Goal: Transaction & Acquisition: Purchase product/service

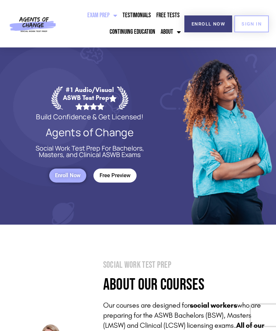
click at [213, 23] on span "Enroll Now" at bounding box center [208, 24] width 33 height 5
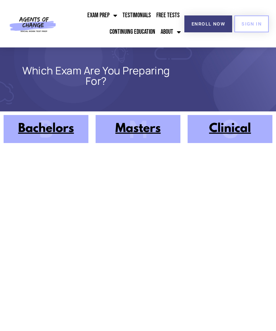
click at [253, 25] on span "SIGN IN" at bounding box center [251, 24] width 20 height 5
click at [232, 129] on img at bounding box center [230, 129] width 85 height 28
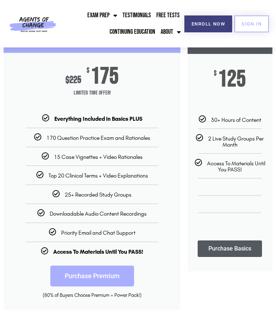
scroll to position [43, 0]
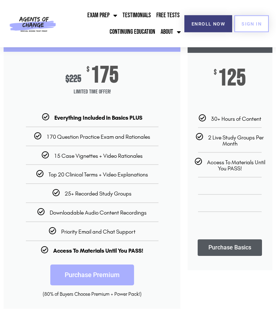
click at [130, 230] on span "Priority Email and Chat Support" at bounding box center [98, 232] width 74 height 7
click at [136, 254] on b "Access To Materials Until You PASS!" at bounding box center [98, 251] width 90 height 7
click at [156, 211] on div "Downloadable Audio Content Recordings" at bounding box center [92, 213] width 166 height 8
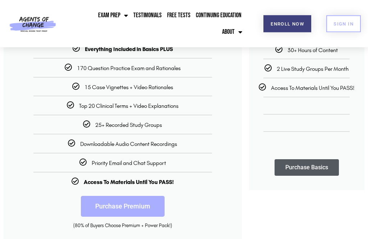
scroll to position [113, 0]
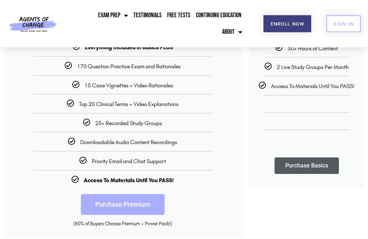
click at [160, 180] on b "Access To Materials Until You PASS!" at bounding box center [129, 180] width 90 height 7
click at [148, 202] on link "Purchase Premium" at bounding box center [123, 204] width 84 height 21
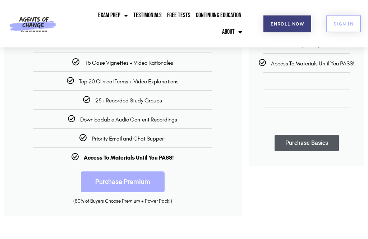
scroll to position [137, 0]
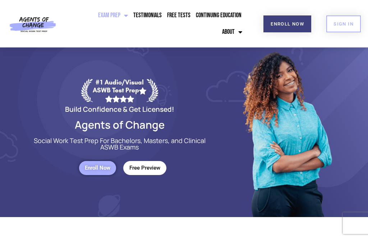
click at [346, 25] on span "SIGN IN" at bounding box center [343, 24] width 20 height 5
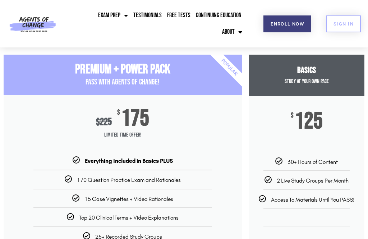
click at [176, 10] on link "Free Tests" at bounding box center [178, 15] width 27 height 17
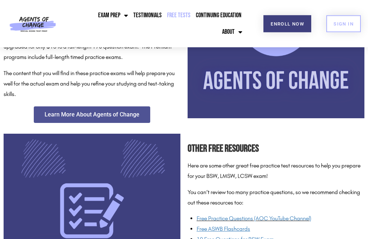
scroll to position [392, 0]
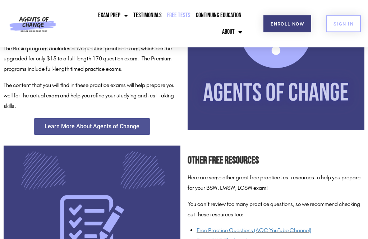
click at [125, 125] on span "Learn More About Agents of Change" at bounding box center [92, 127] width 95 height 6
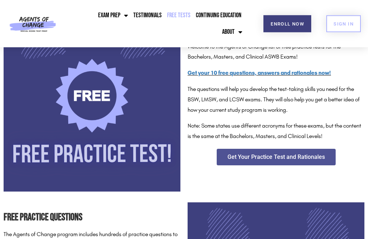
scroll to position [125, 0]
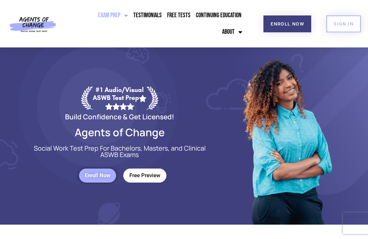
click at [122, 14] on span "Menu" at bounding box center [124, 16] width 8 height 14
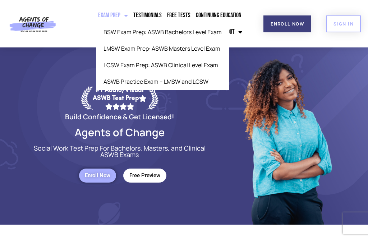
click at [185, 65] on link "LCSW Exam Prep: ASWB Clinical Level Exam" at bounding box center [162, 65] width 133 height 17
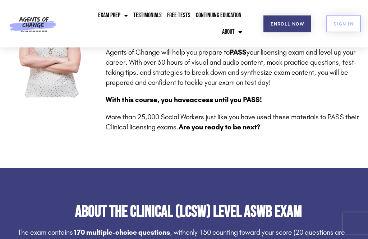
scroll to position [297, 0]
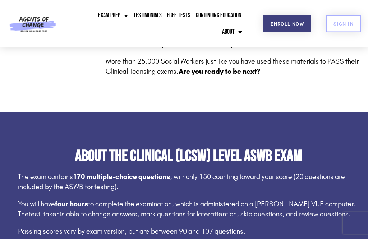
click at [126, 19] on span "Menu" at bounding box center [124, 16] width 8 height 14
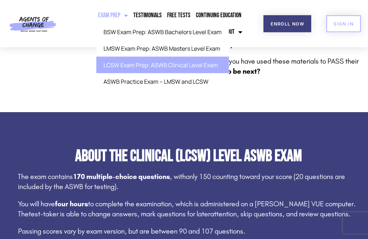
scroll to position [298, 0]
click at [204, 83] on link "ASWB Practice Exam – LMSW and LCSW" at bounding box center [162, 81] width 133 height 17
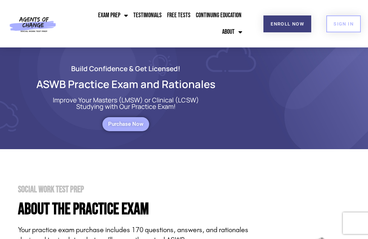
click at [137, 124] on span "Purchase Now" at bounding box center [125, 124] width 35 height 6
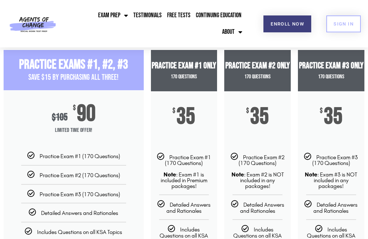
scroll to position [4, 0]
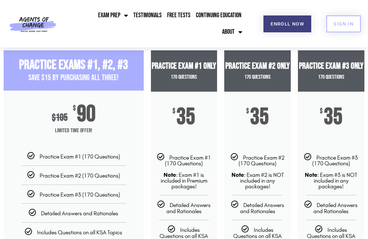
click at [117, 17] on link "Exam Prep" at bounding box center [112, 15] width 33 height 17
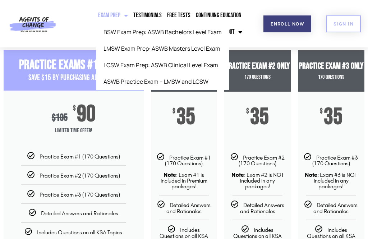
click at [212, 68] on link "LCSW Exam Prep: ASWB Clinical Level Exam" at bounding box center [162, 65] width 133 height 17
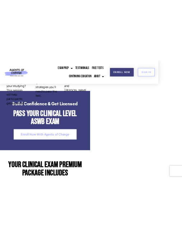
scroll to position [2153, 0]
